Goal: Find specific page/section: Find specific page/section

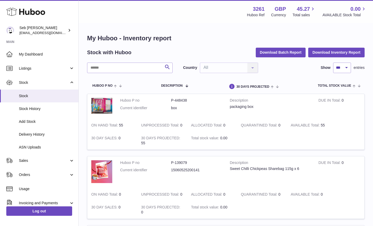
select select "***"
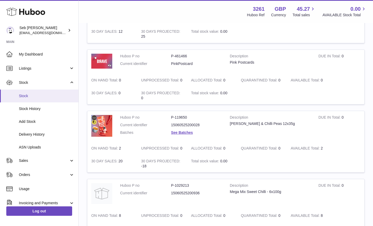
click at [26, 95] on span "Stock" at bounding box center [47, 96] width 56 height 5
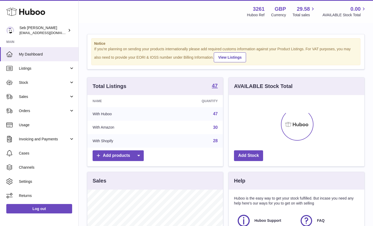
scroll to position [82, 135]
click at [34, 96] on span "Sales" at bounding box center [44, 96] width 50 height 5
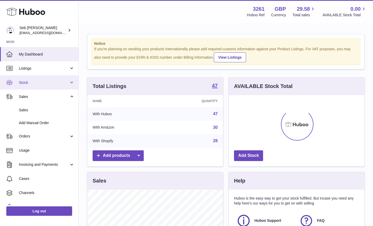
click at [33, 79] on link "Stock" at bounding box center [39, 82] width 78 height 14
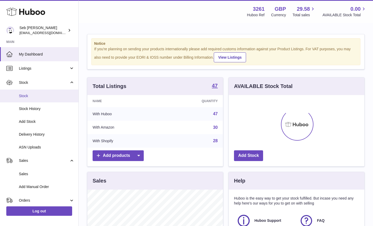
click at [26, 95] on span "Stock" at bounding box center [47, 96] width 56 height 5
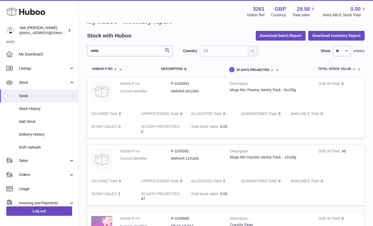
scroll to position [17, 0]
